Goal: Information Seeking & Learning: Learn about a topic

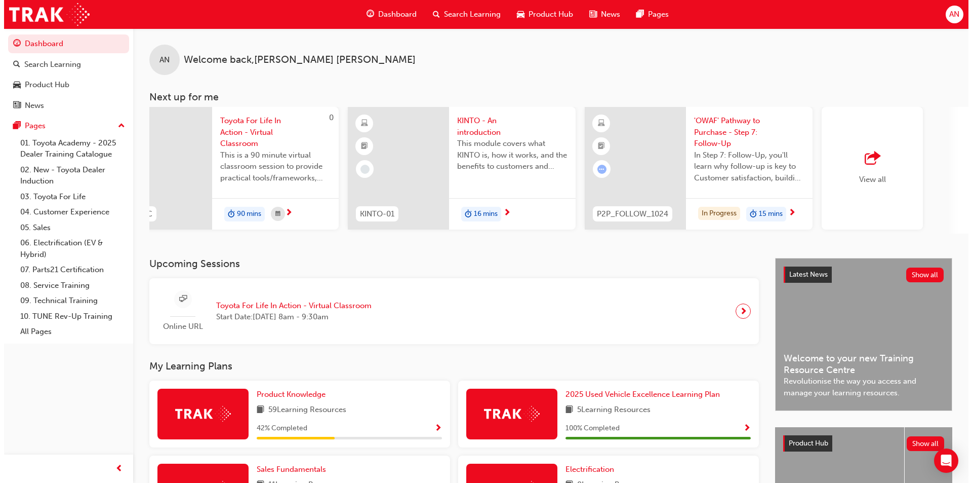
scroll to position [0, 519]
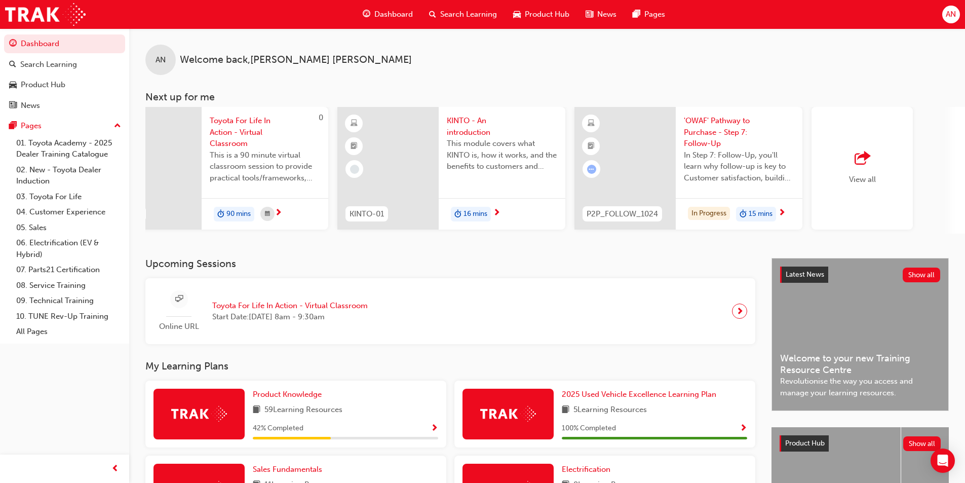
click at [714, 113] on div "'OWAF' Pathway to Purchase - Step 7: Follow-Up In Step 7: Follow-Up, you'll lea…" at bounding box center [738, 152] width 127 height 91
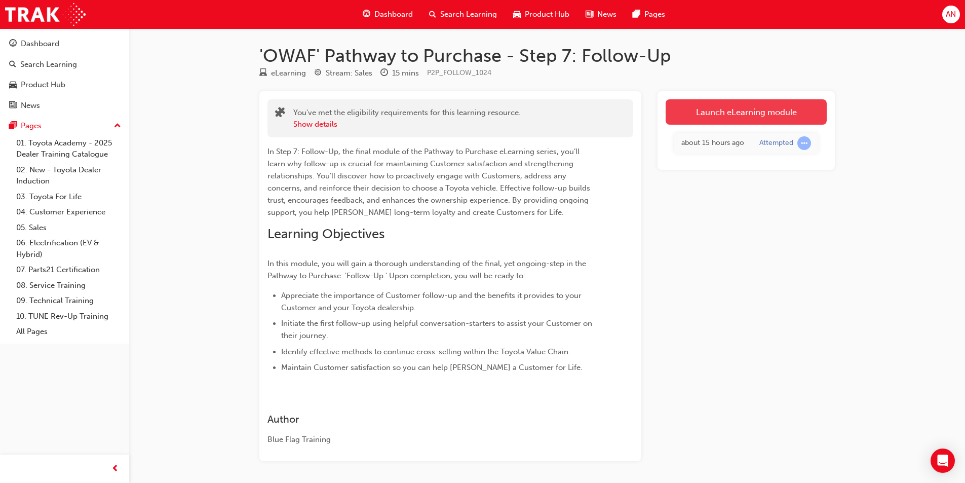
click at [759, 113] on link "Launch eLearning module" at bounding box center [745, 111] width 161 height 25
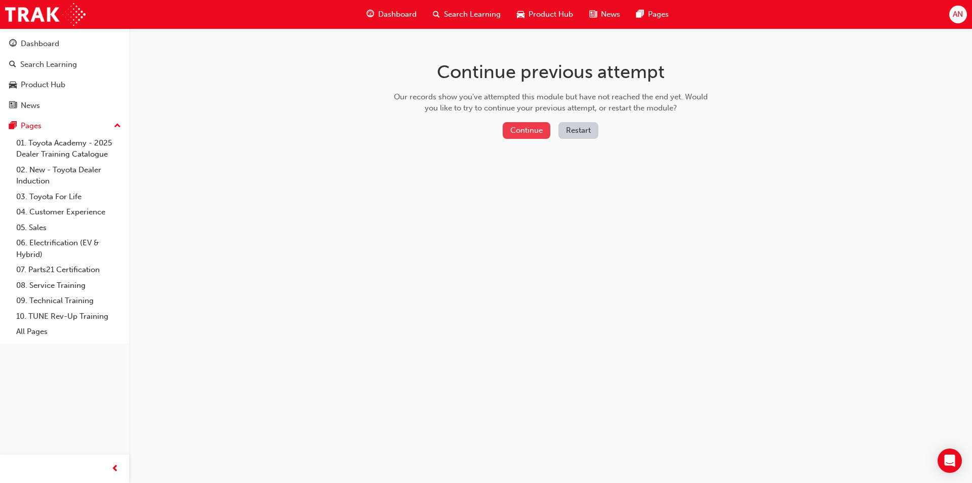
click at [530, 123] on button "Continue" at bounding box center [527, 130] width 48 height 17
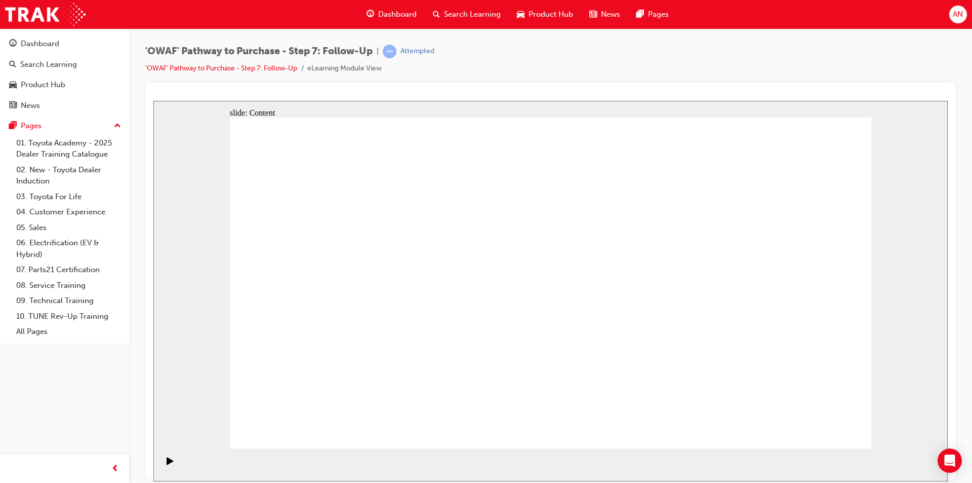
click at [168, 463] on rect "Pause (Ctrl+Alt+P)" at bounding box center [169, 459] width 2 height 7
